Goal: Navigation & Orientation: Find specific page/section

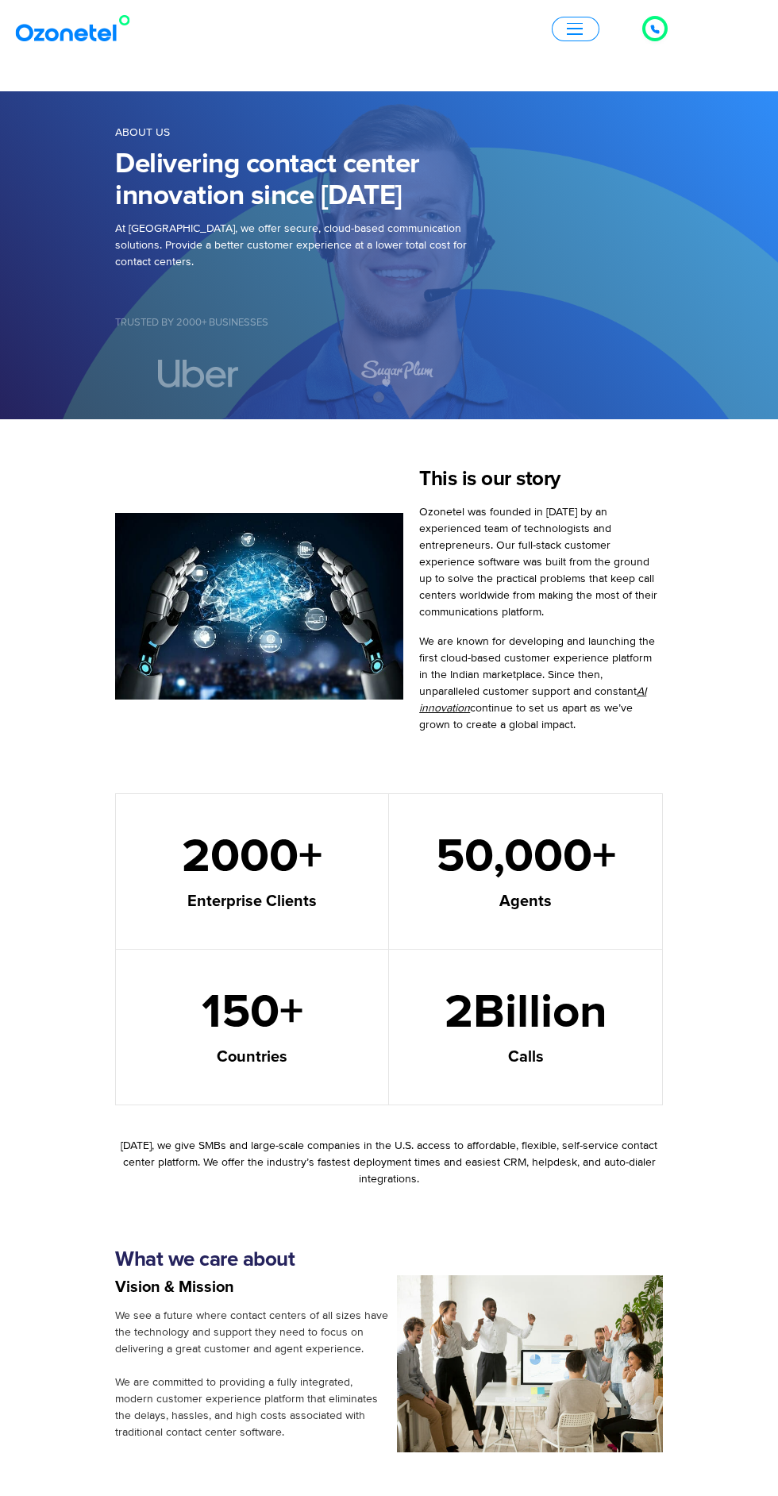
click at [580, 28] on span "button" at bounding box center [575, 29] width 16 height 2
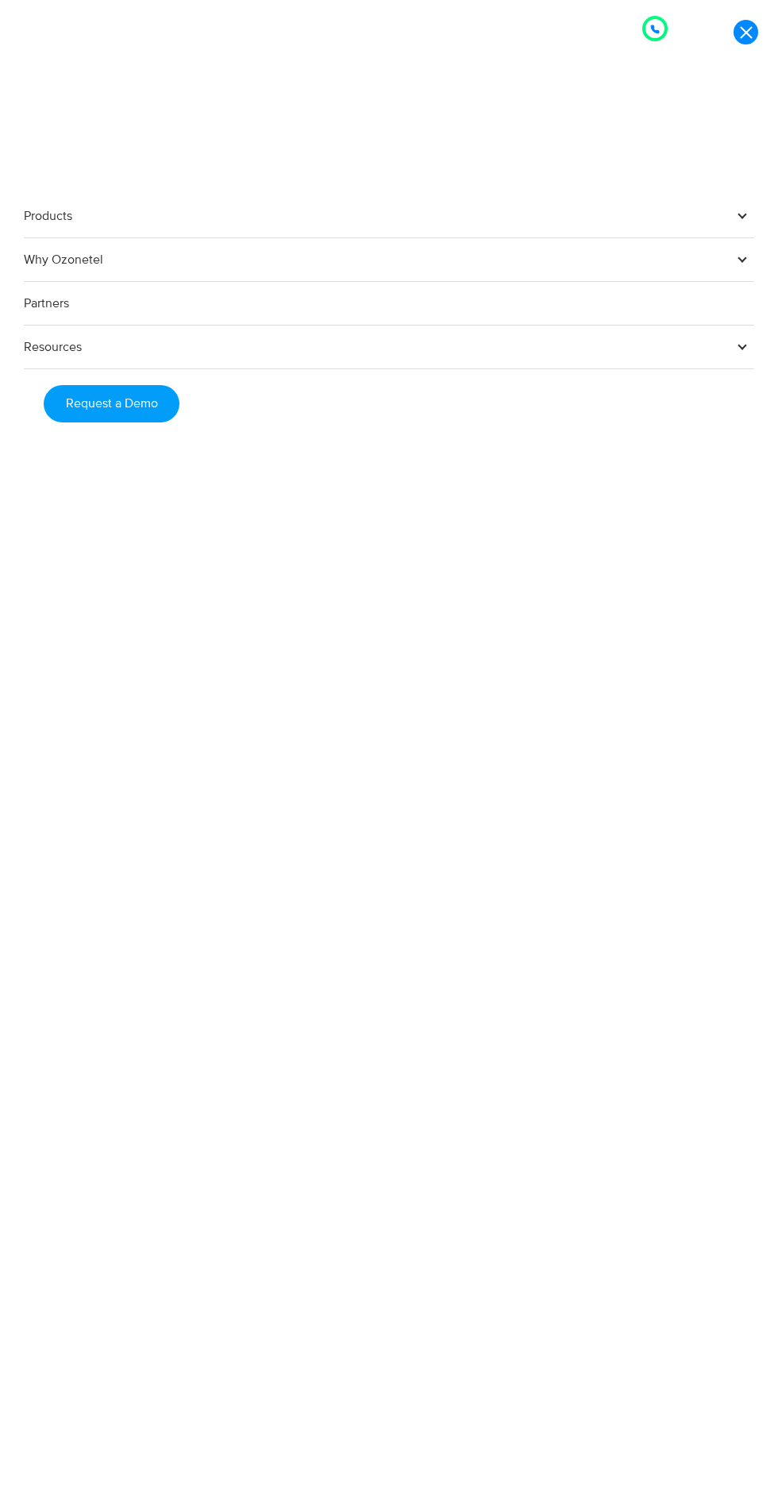
click at [642, 282] on link "Why Ozonetel" at bounding box center [389, 260] width 730 height 44
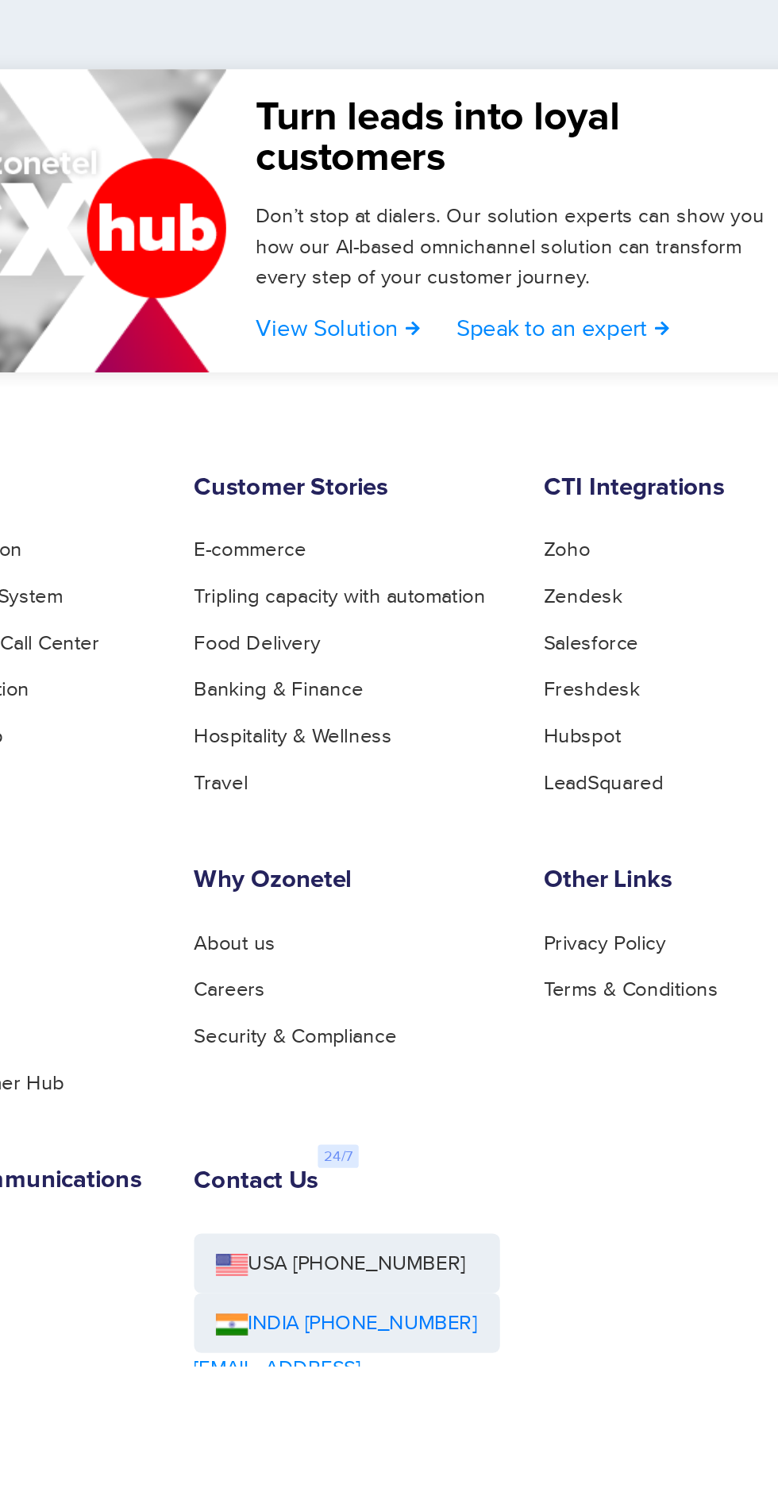
scroll to position [1805, 0]
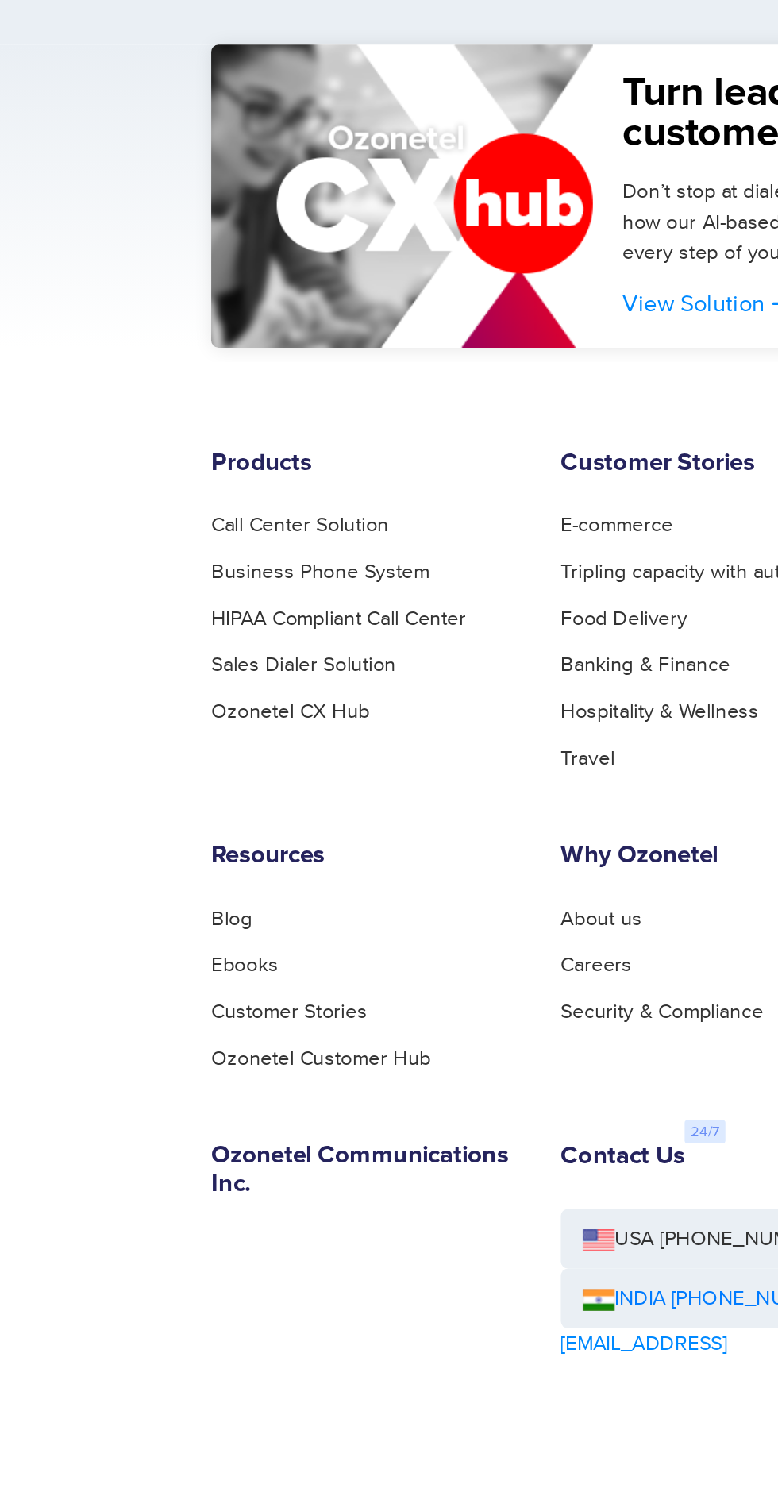
click at [218, 1329] on link "Ozonetel Customer Hub" at bounding box center [175, 1328] width 120 height 11
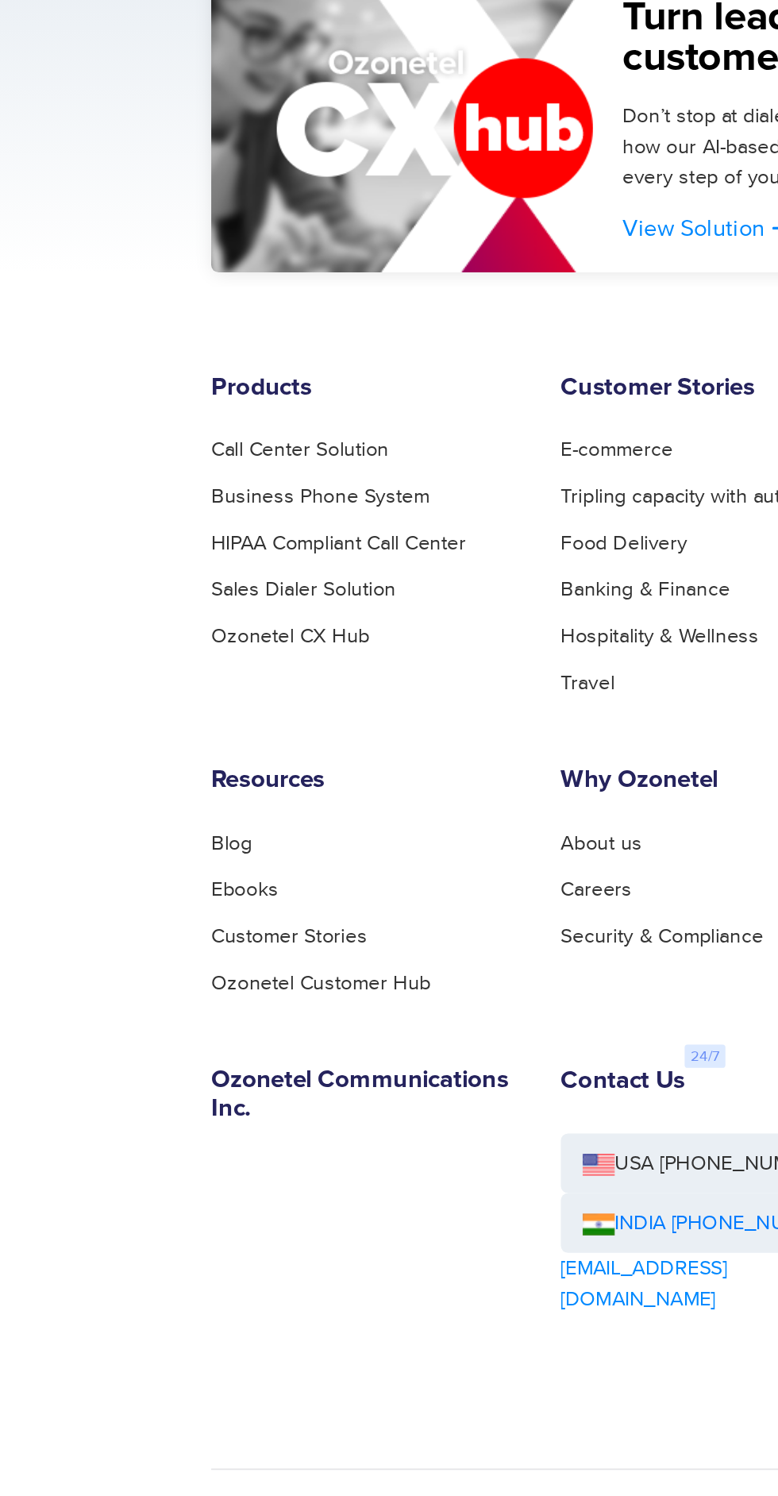
scroll to position [1919, 0]
